Goal: Task Accomplishment & Management: Manage account settings

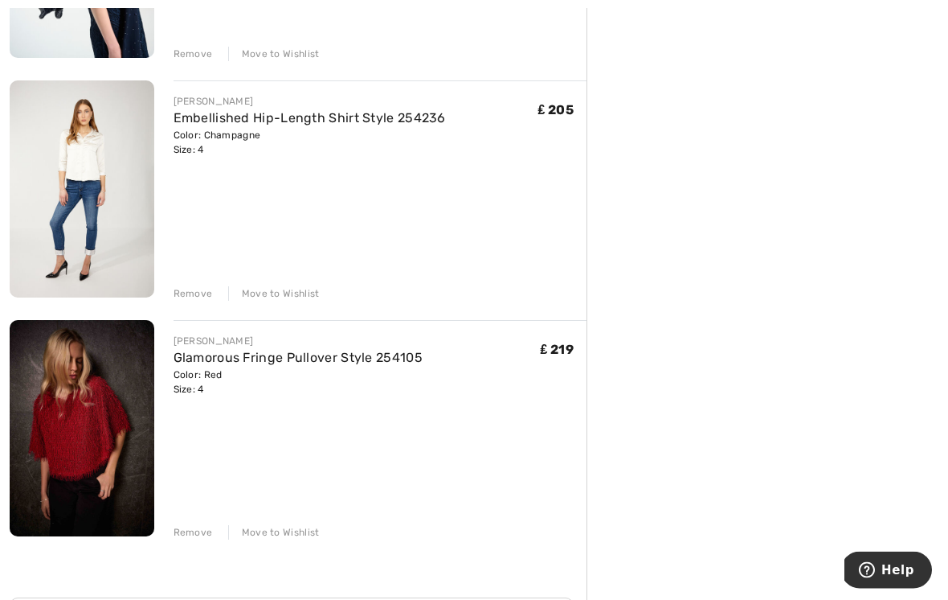
scroll to position [368, 0]
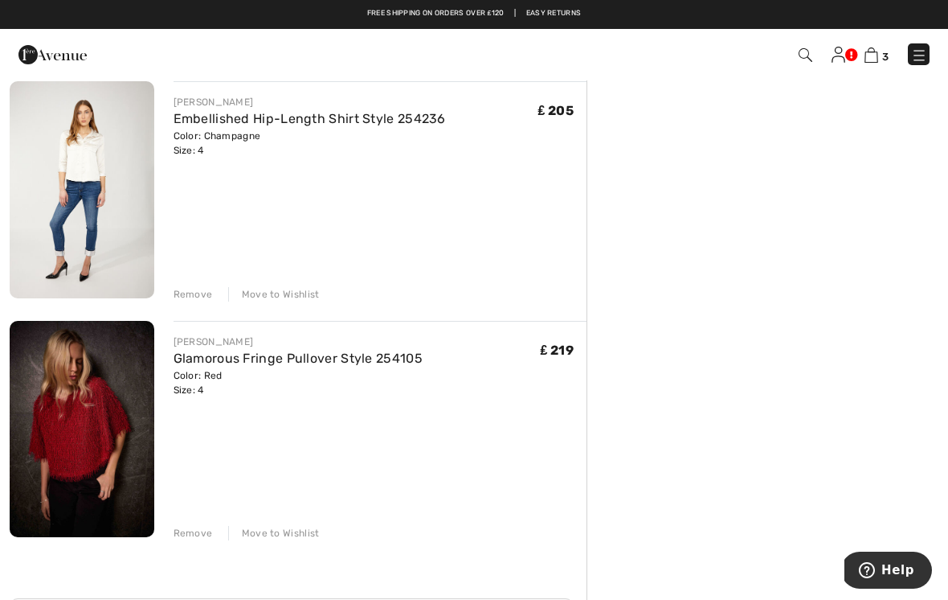
click at [282, 539] on div "Move to Wishlist" at bounding box center [274, 533] width 92 height 14
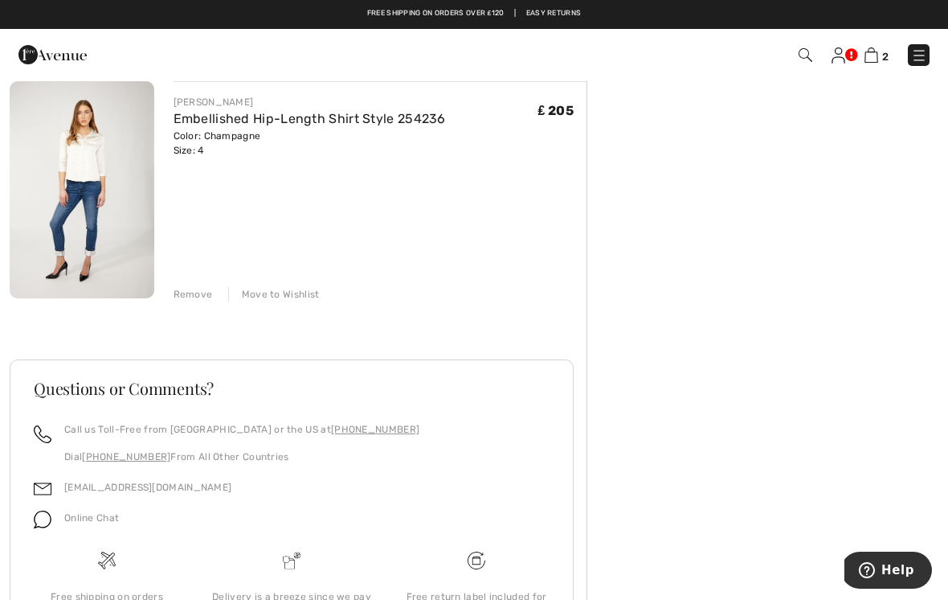
click at [272, 301] on div "Move to Wishlist" at bounding box center [274, 294] width 92 height 14
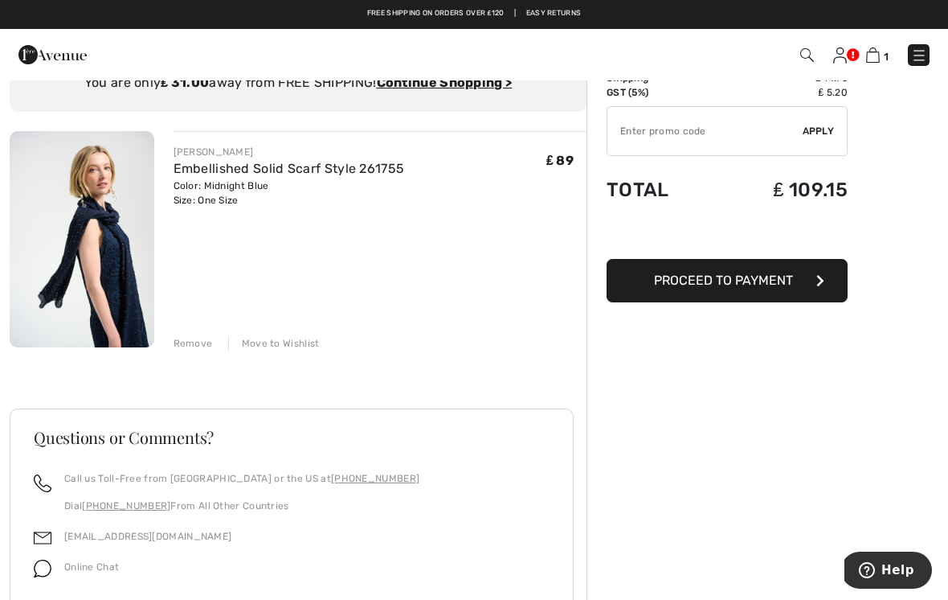
scroll to position [0, 0]
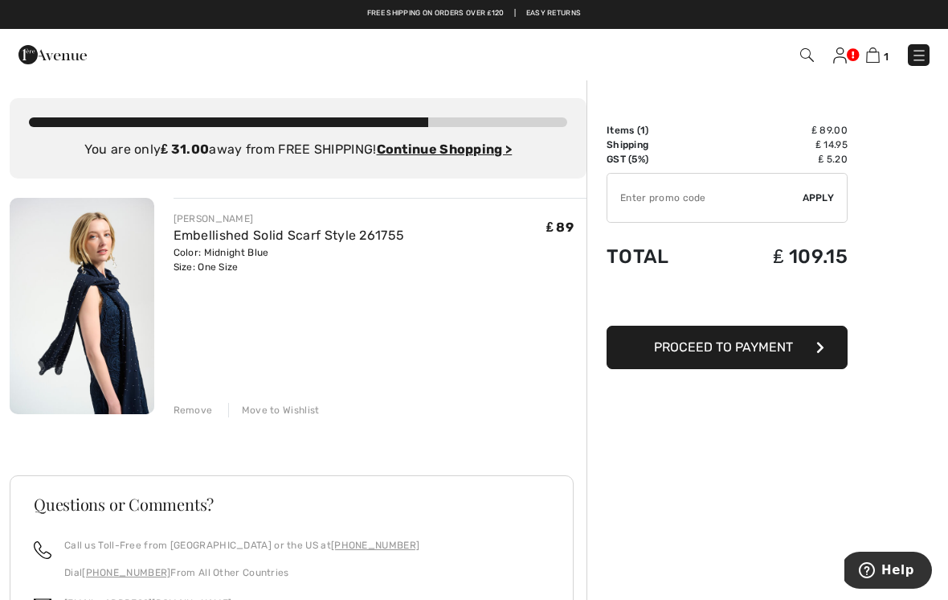
click at [279, 415] on div "Move to Wishlist" at bounding box center [274, 410] width 92 height 14
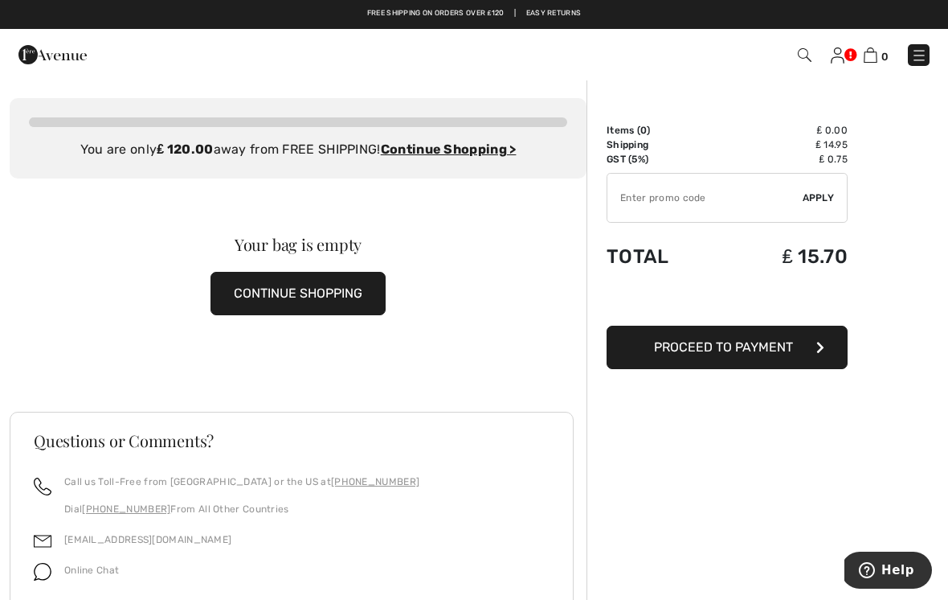
click at [833, 62] on img at bounding box center [838, 55] width 14 height 16
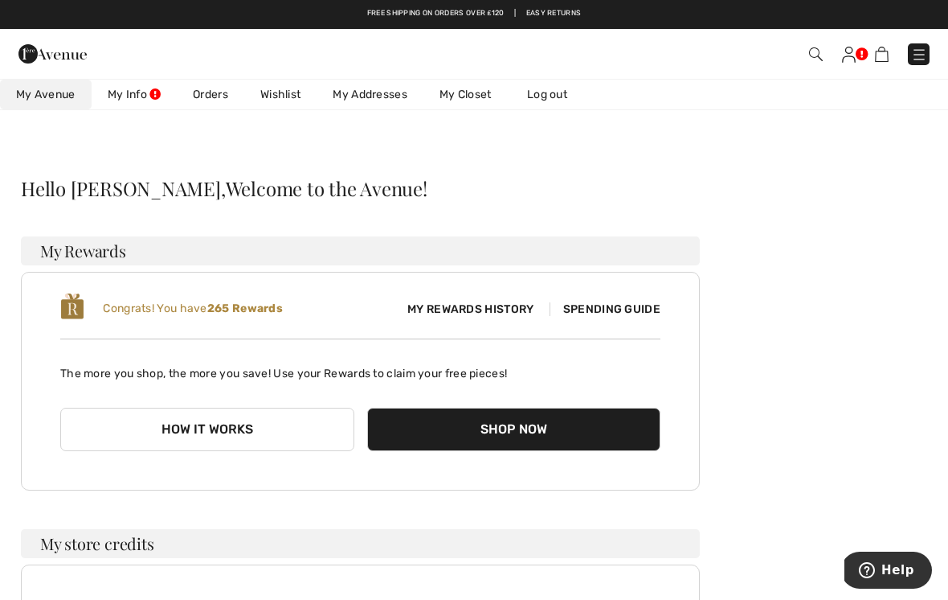
click at [280, 105] on link "Wishlist" at bounding box center [280, 95] width 72 height 30
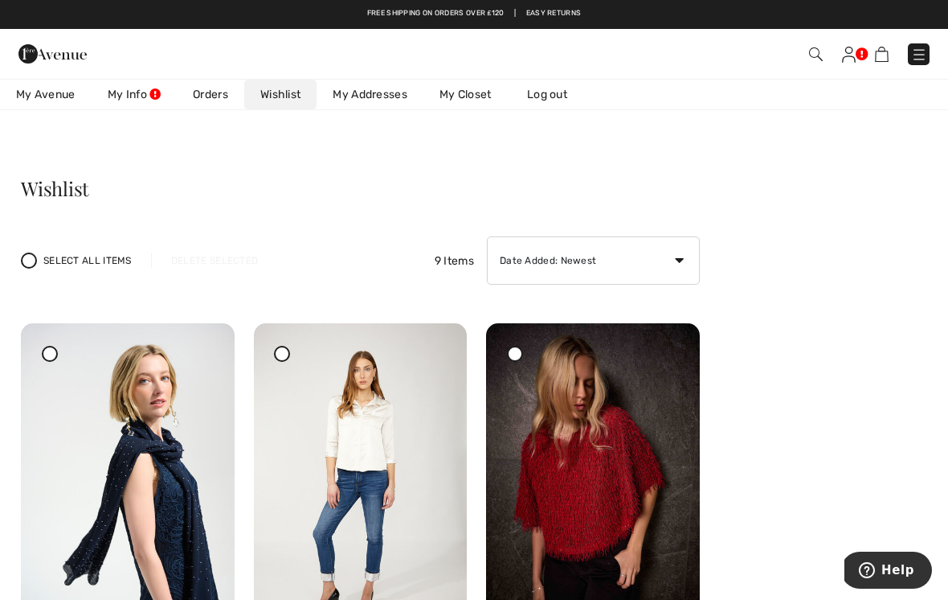
click at [849, 60] on img at bounding box center [849, 55] width 14 height 16
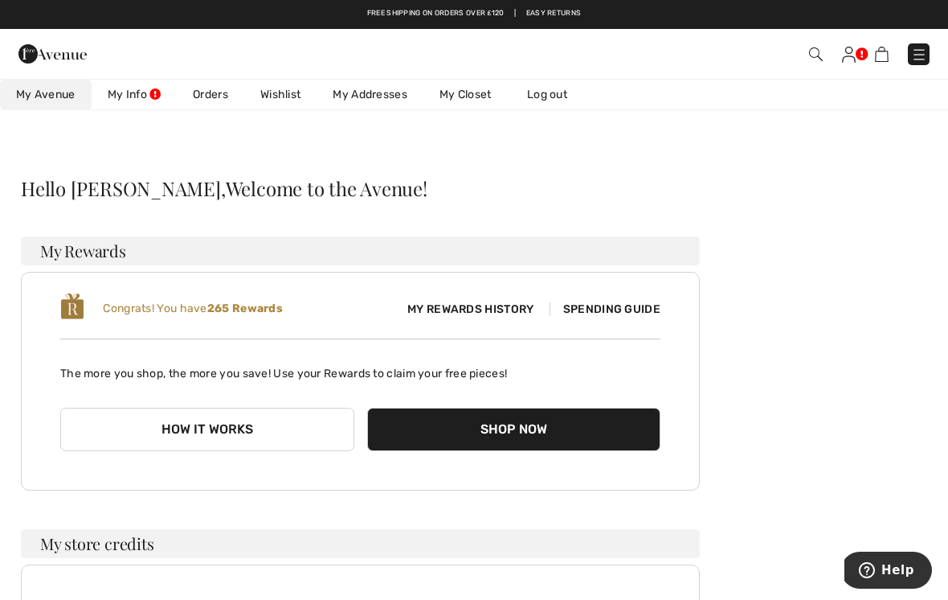
click at [550, 98] on link "Log out" at bounding box center [555, 95] width 88 height 30
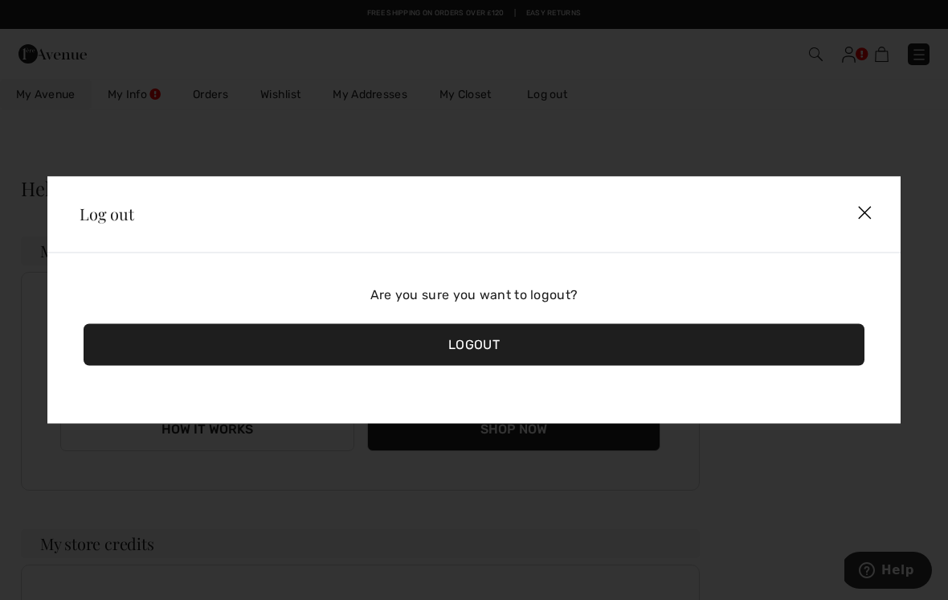
click at [485, 350] on div "Logout" at bounding box center [474, 345] width 781 height 42
